Goal: Information Seeking & Learning: Learn about a topic

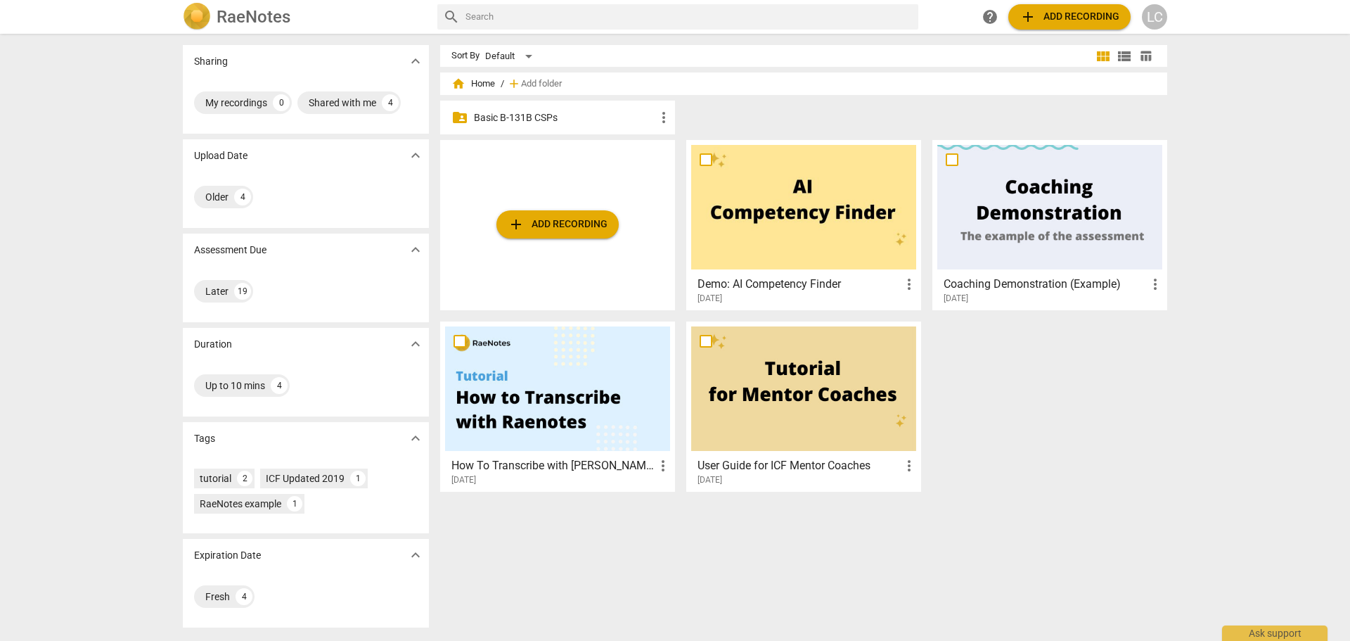
click at [517, 119] on p "Basic B-131B CSPs" at bounding box center [564, 117] width 181 height 15
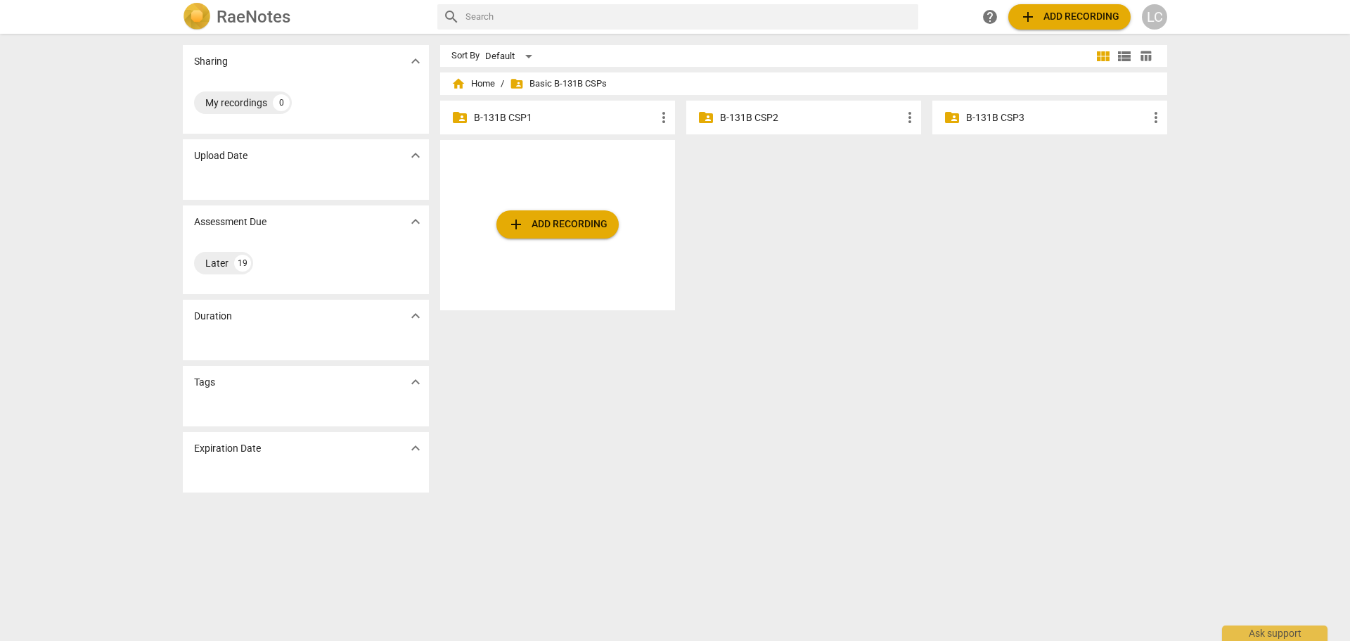
click at [517, 119] on p "B-131B CSP1" at bounding box center [564, 117] width 181 height 15
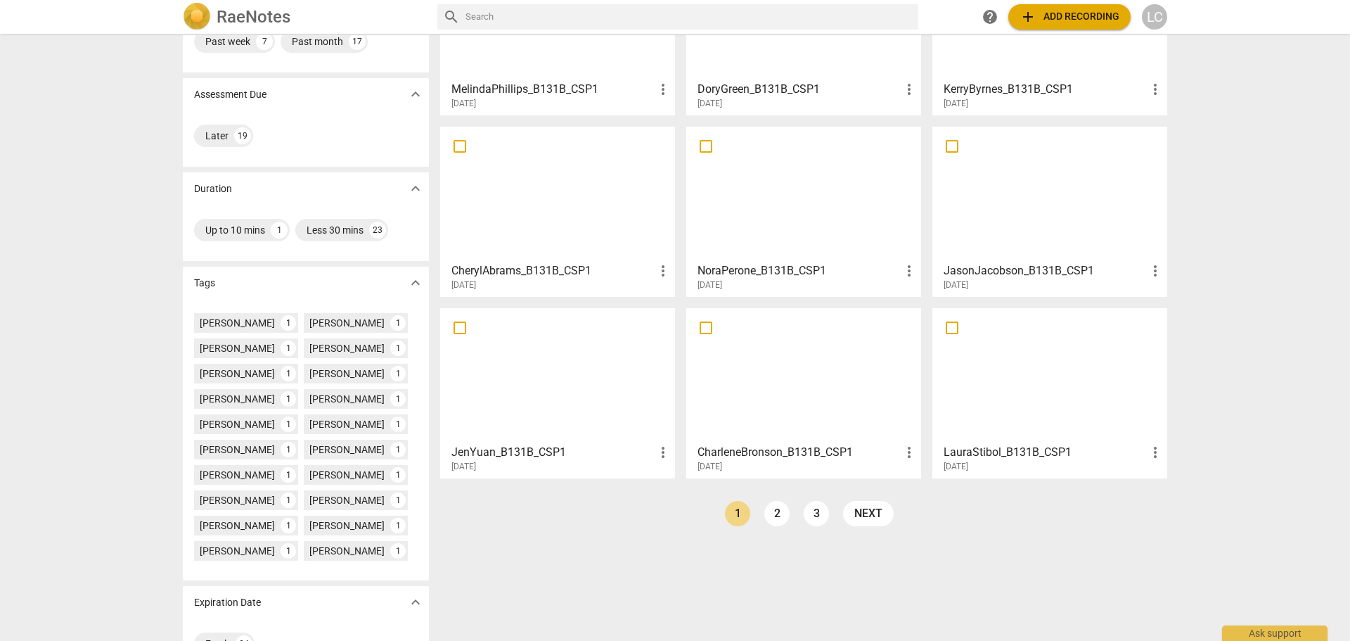
scroll to position [195, 0]
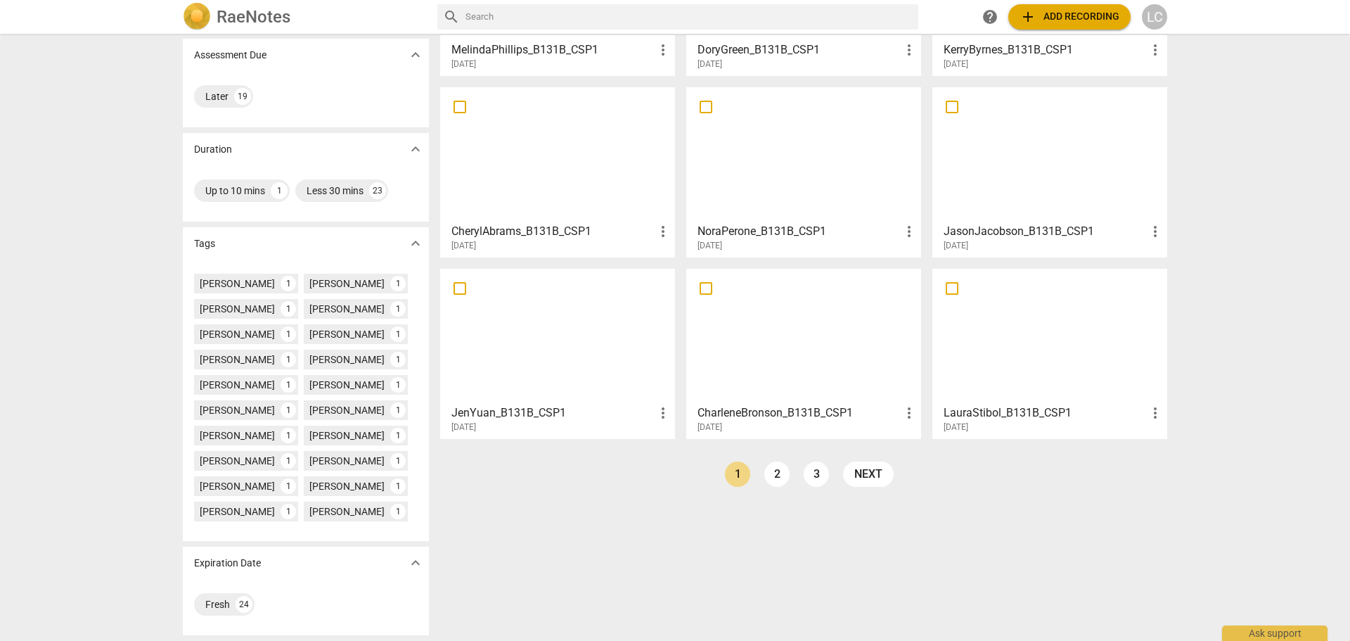
click at [543, 364] on div at bounding box center [557, 336] width 225 height 124
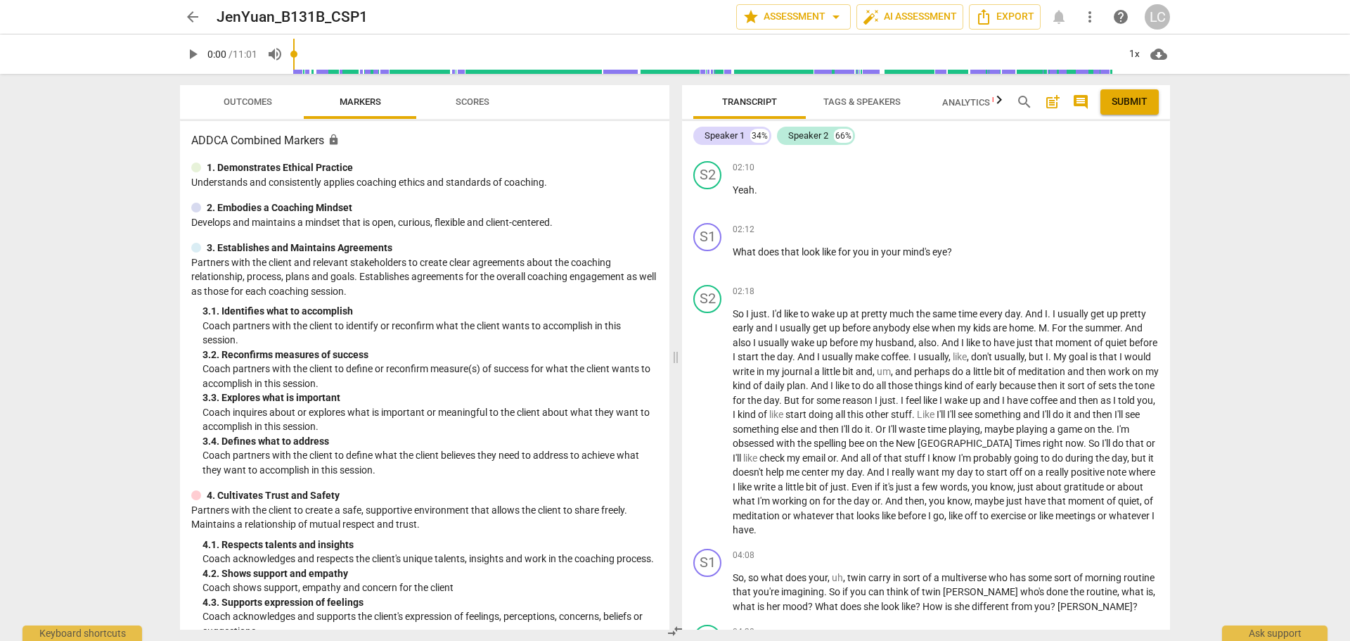
scroll to position [1125, 0]
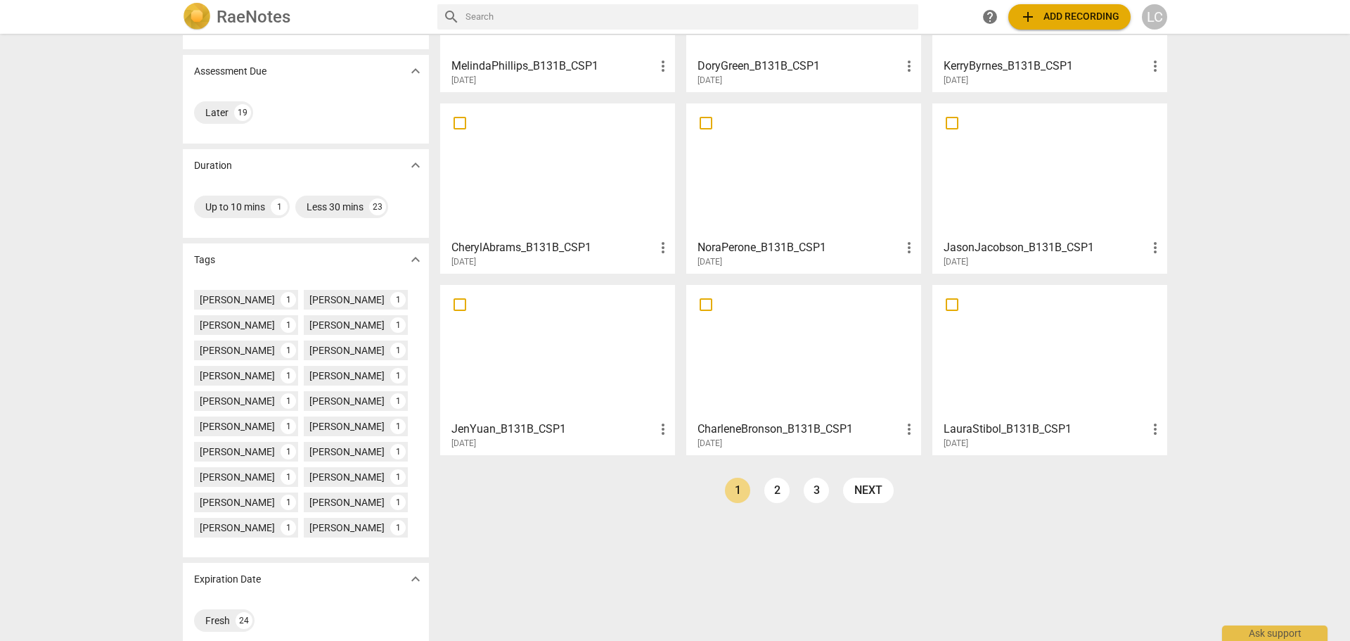
scroll to position [195, 0]
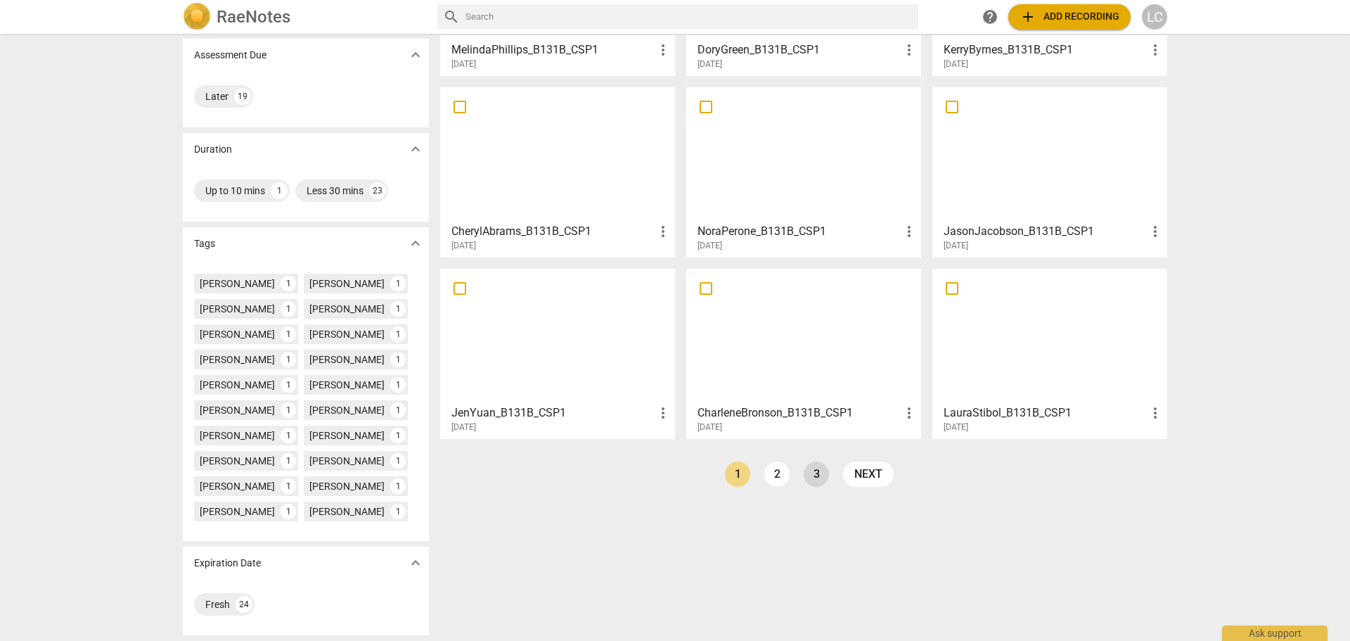
click at [812, 471] on link "3" at bounding box center [816, 473] width 25 height 25
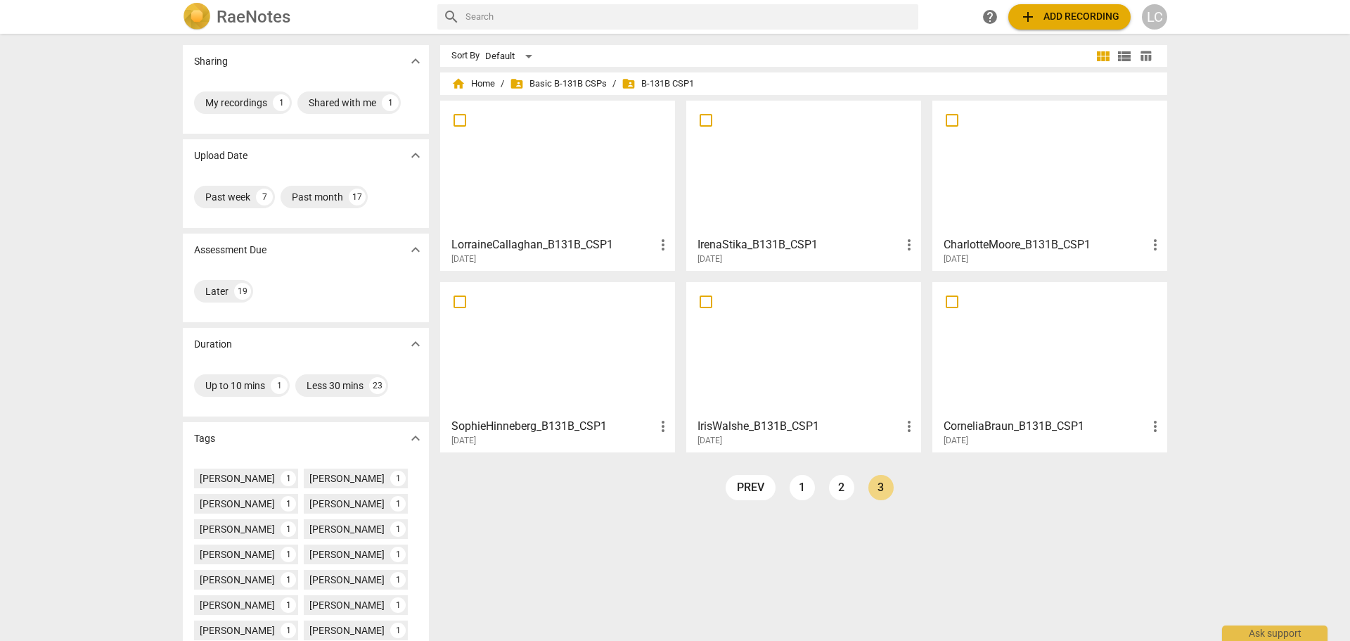
click at [575, 181] on div at bounding box center [557, 167] width 225 height 124
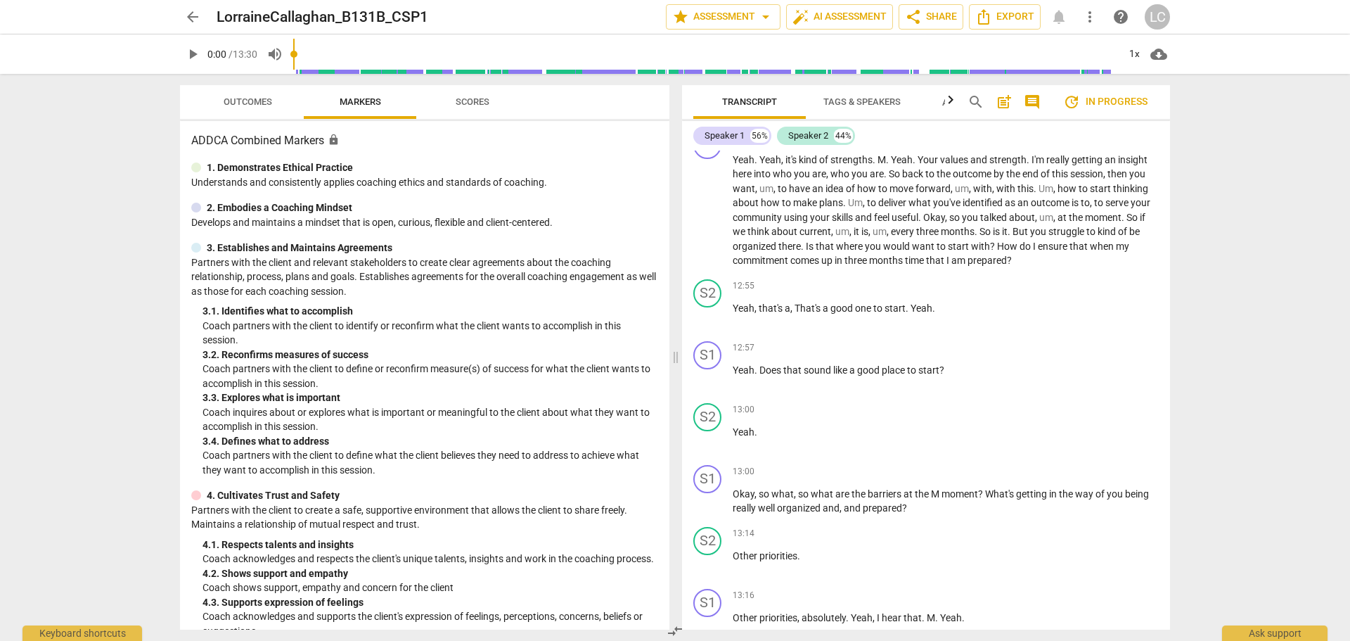
scroll to position [3904, 0]
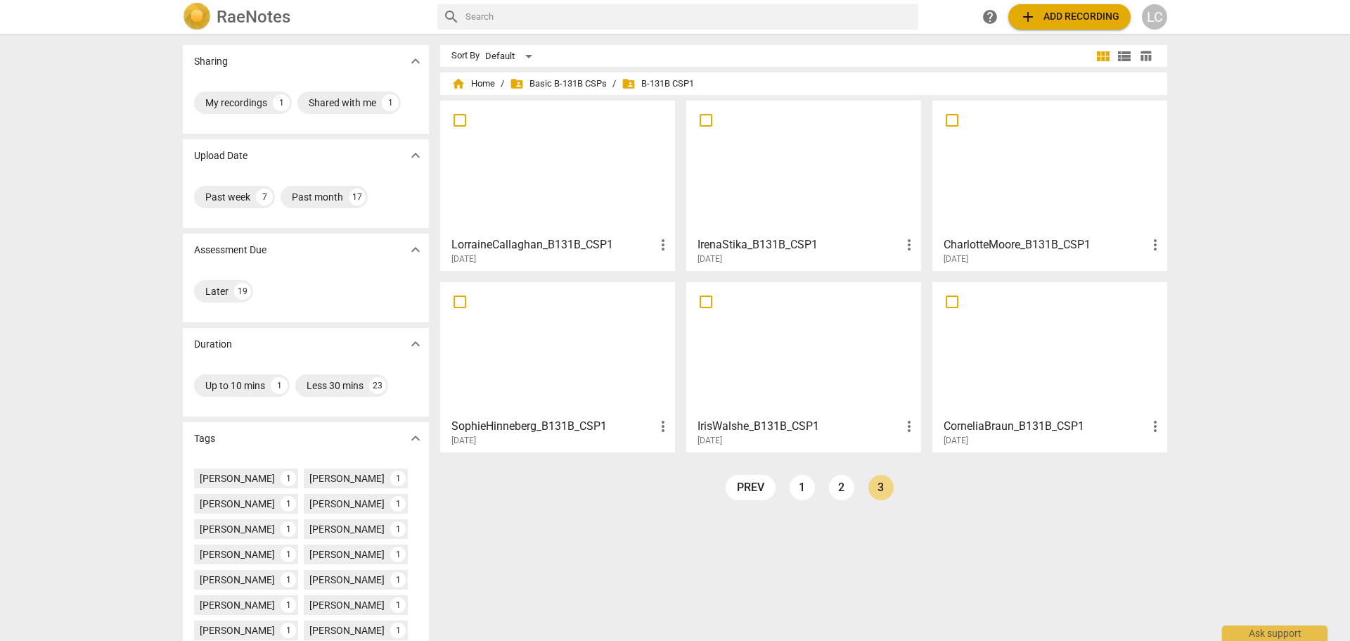
click at [517, 428] on h3 "SophieHinneberg_B131B_CSP1" at bounding box center [552, 426] width 203 height 17
click at [792, 157] on div at bounding box center [803, 167] width 225 height 124
click at [740, 394] on div at bounding box center [803, 349] width 225 height 124
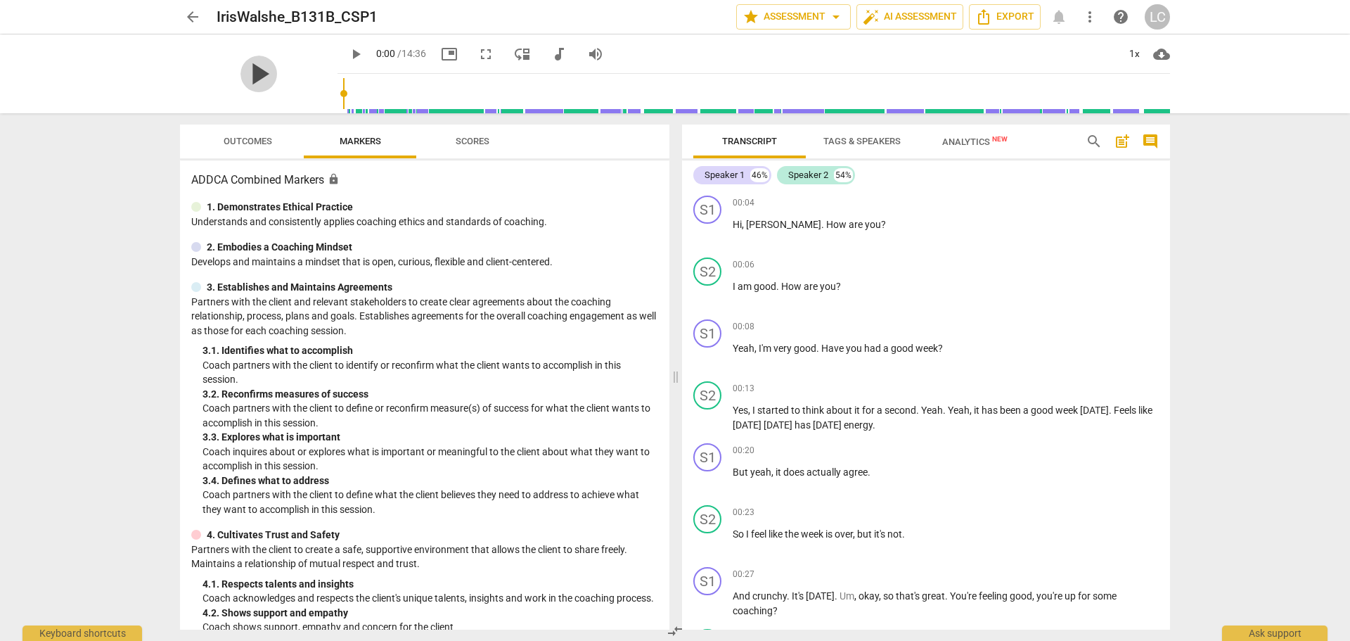
click at [250, 77] on span "play_arrow" at bounding box center [258, 74] width 37 height 37
click at [250, 77] on span "pause" at bounding box center [258, 74] width 37 height 37
click at [347, 48] on span "play_arrow" at bounding box center [355, 54] width 17 height 17
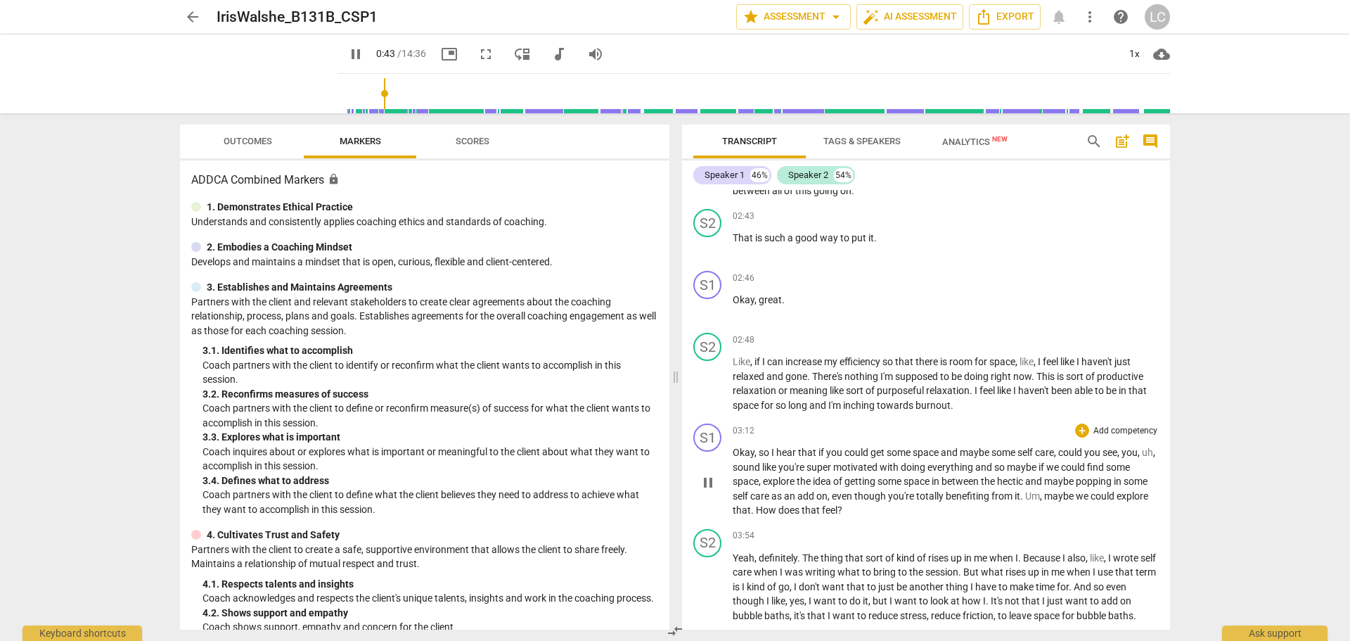
scroll to position [1195, 0]
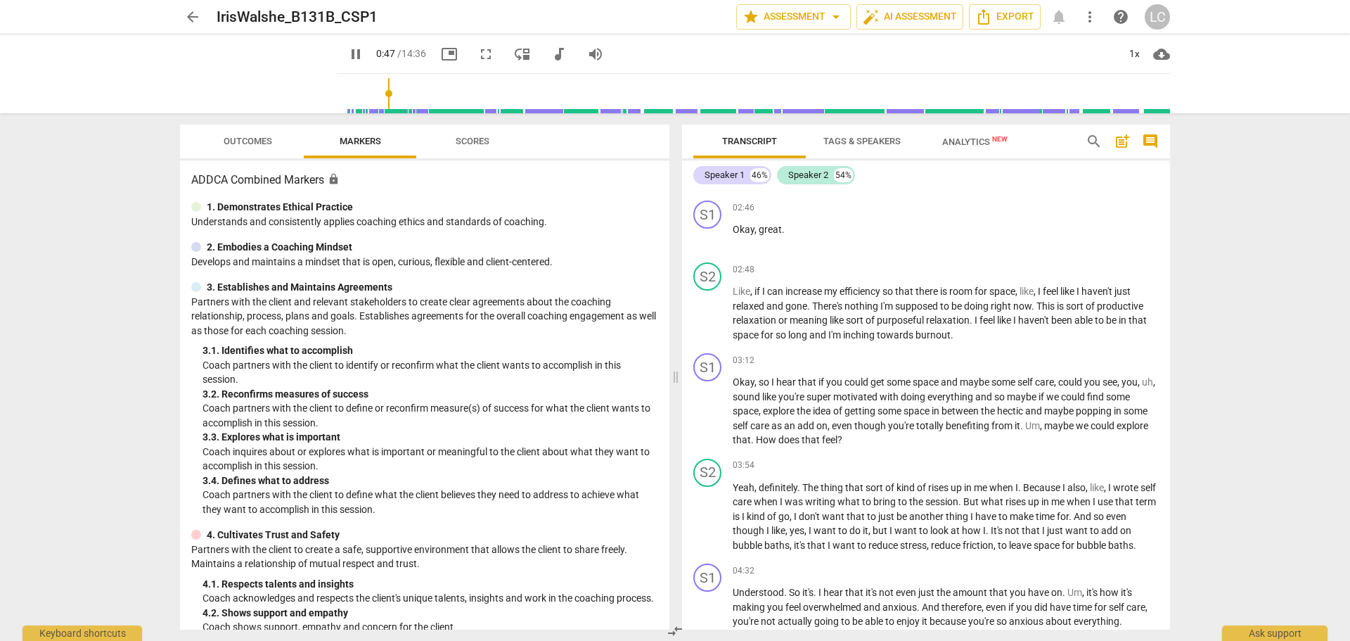
type input "48"
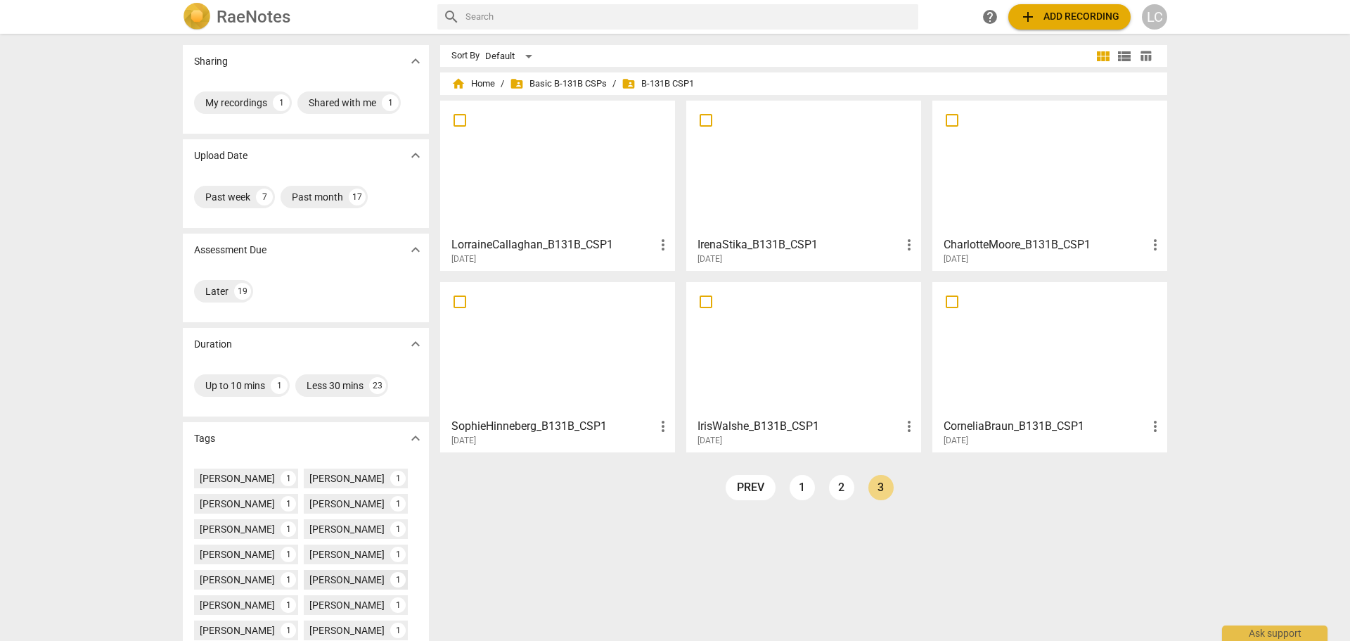
scroll to position [70, 0]
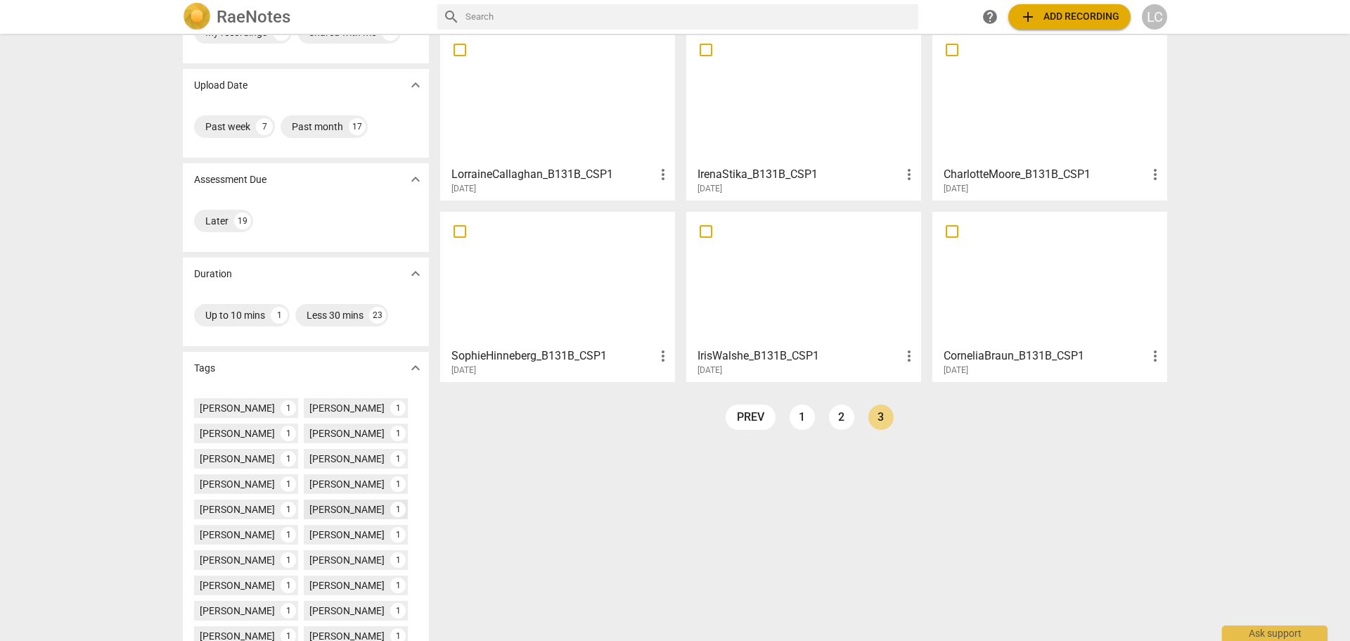
click at [309, 512] on div "[PERSON_NAME]" at bounding box center [346, 509] width 75 height 14
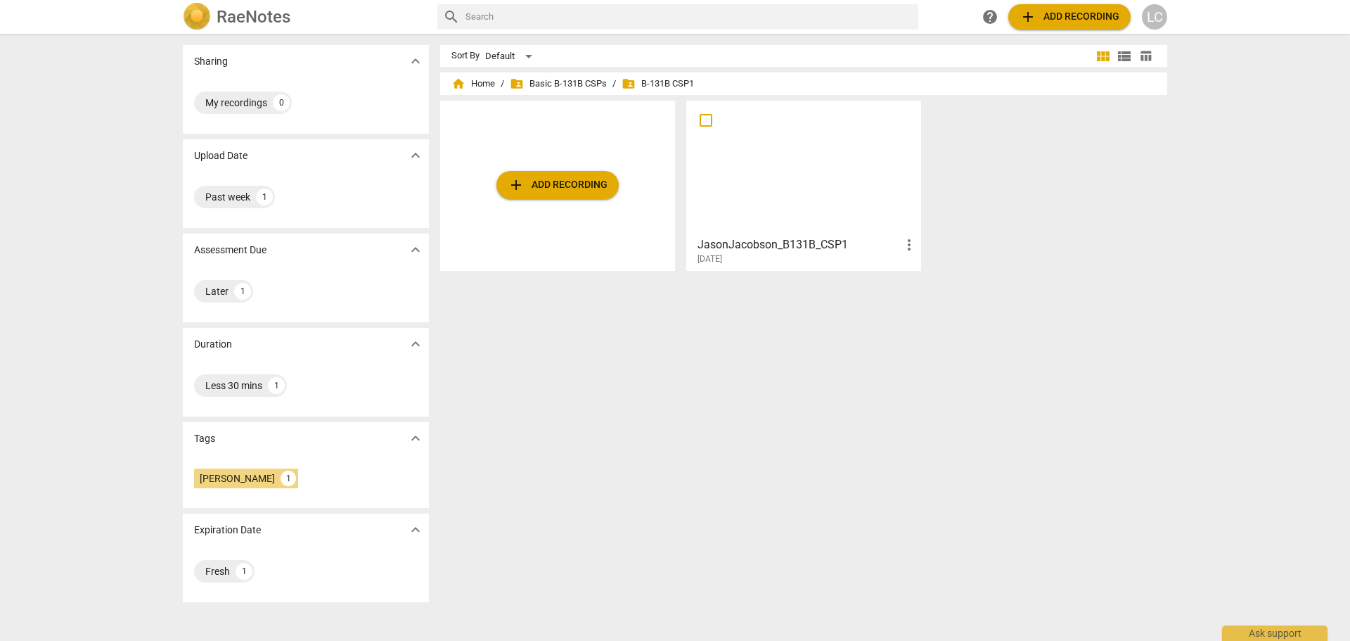
click at [842, 191] on div at bounding box center [803, 167] width 225 height 124
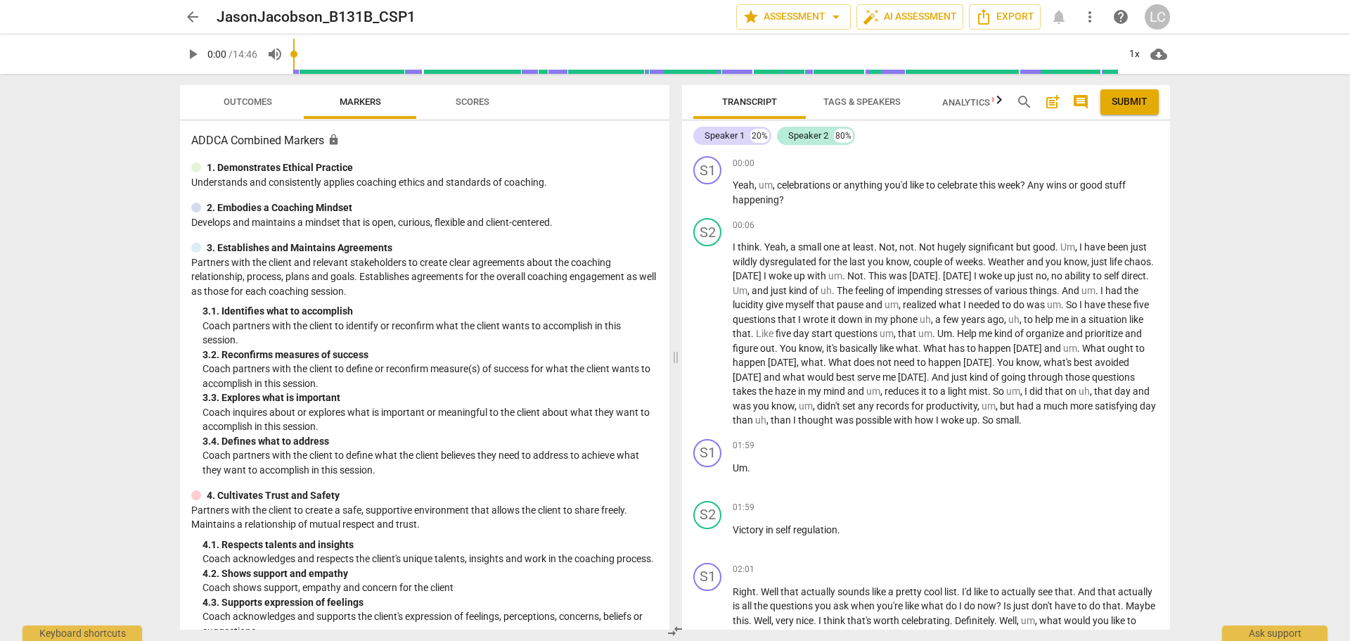
click at [193, 54] on span "play_arrow" at bounding box center [192, 54] width 17 height 17
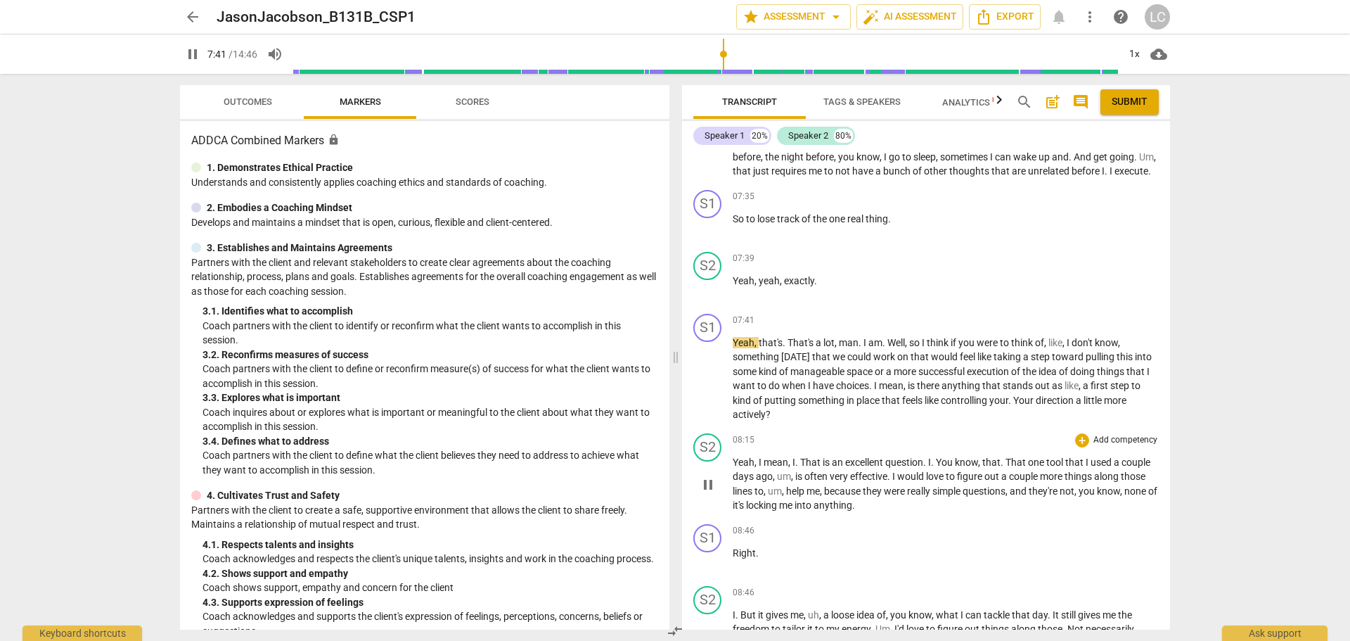
scroll to position [1477, 0]
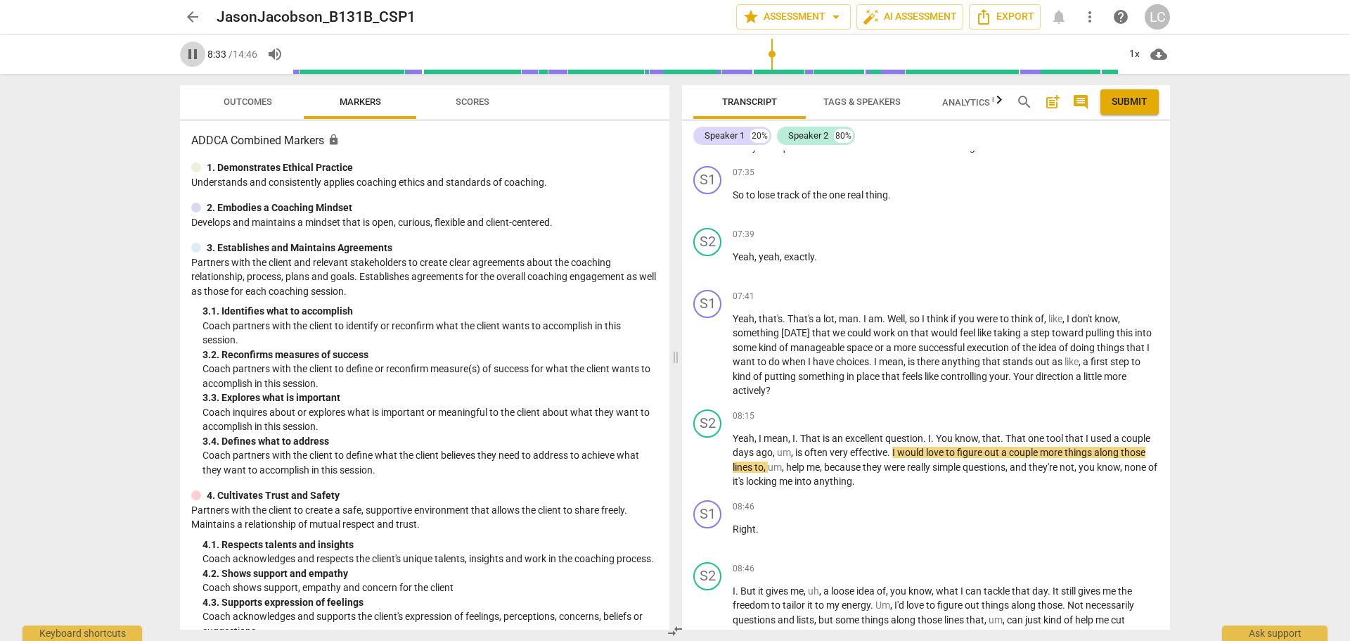
click at [189, 56] on span "pause" at bounding box center [192, 54] width 17 height 17
click at [191, 55] on span "play_arrow" at bounding box center [192, 54] width 17 height 17
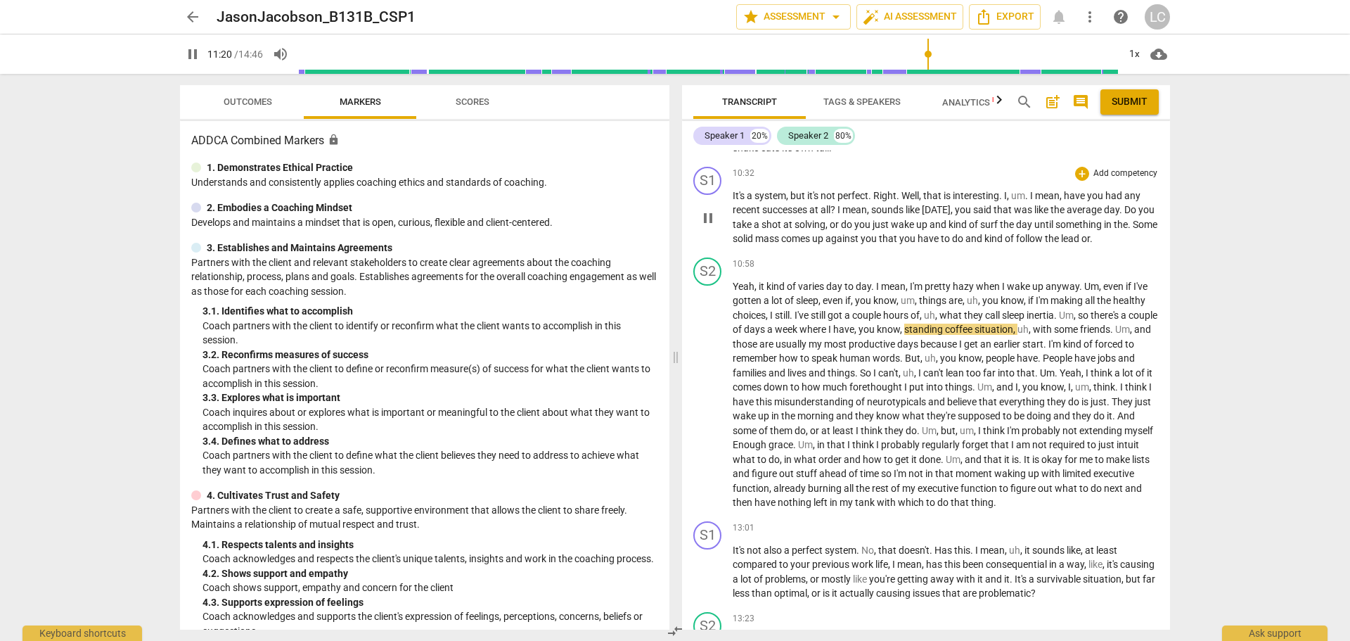
scroll to position [2461, 0]
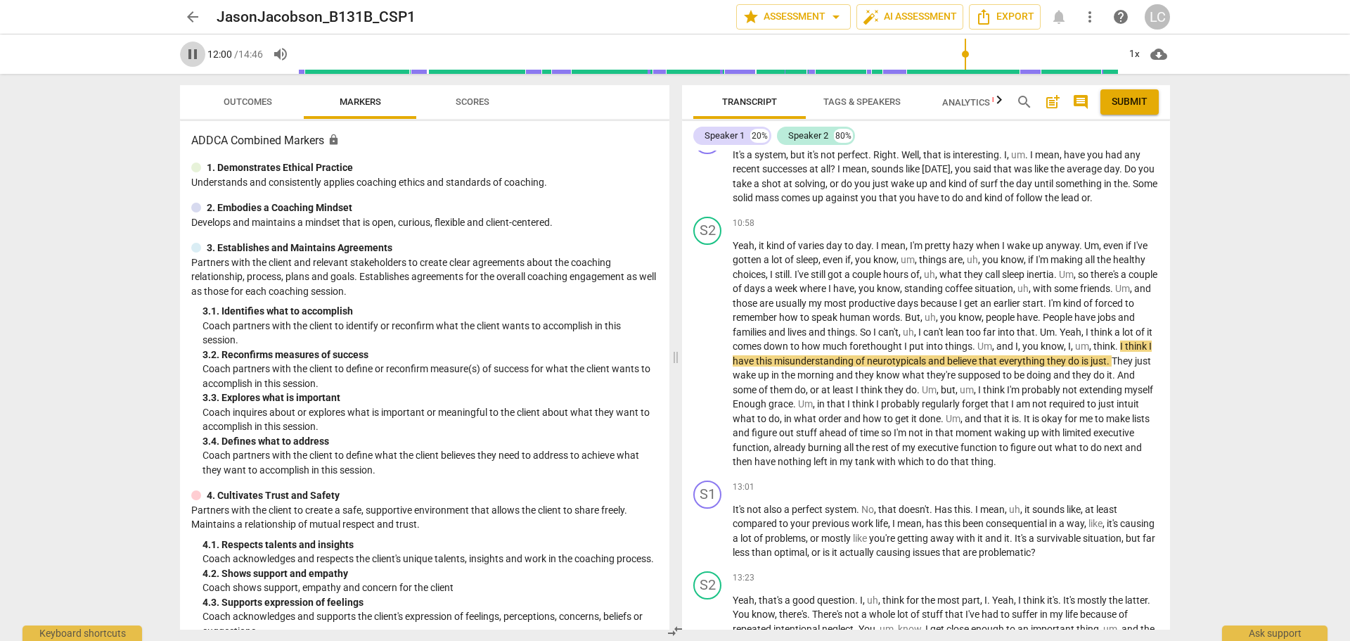
click at [195, 53] on span "pause" at bounding box center [192, 54] width 17 height 17
type input "721"
